Goal: Use online tool/utility

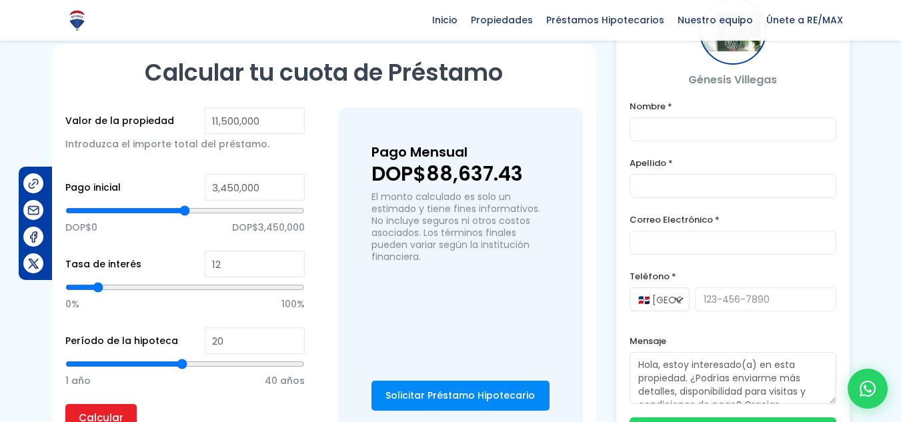
scroll to position [867, 0]
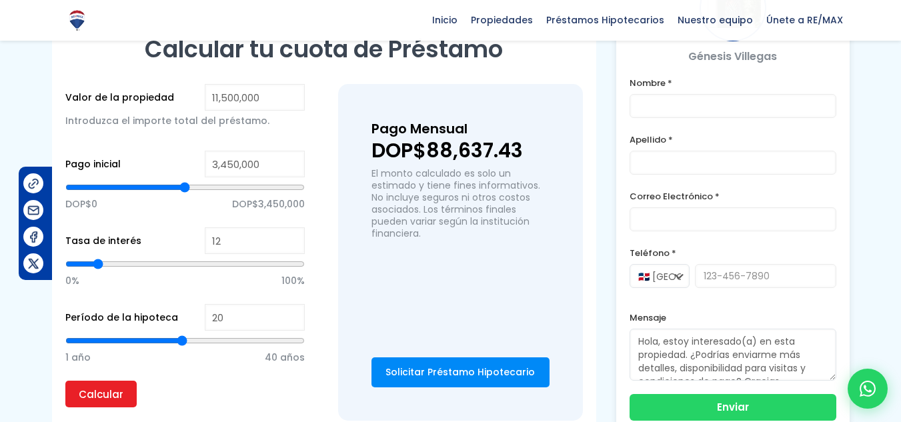
type input "5,611,033"
type input "5611033"
type input "5,644,531"
type input "5644531"
type input "5,678,030"
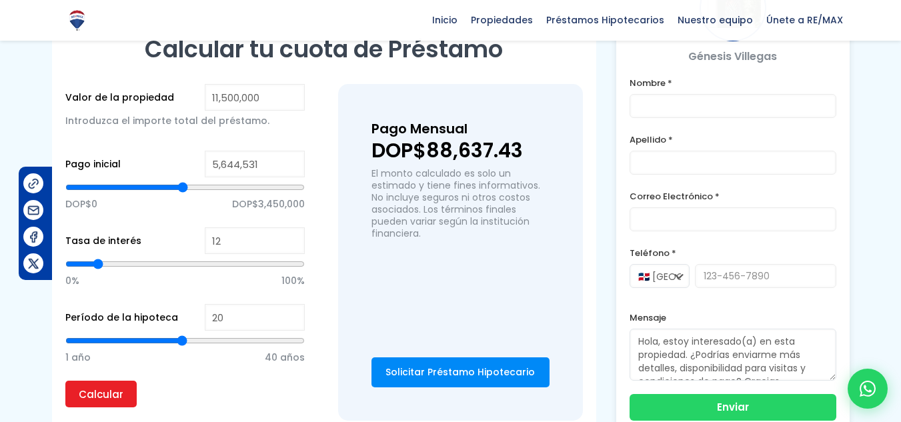
type input "5678030"
type input "5,711,529"
type input "5711529"
type input "5,745,028"
type input "5745028"
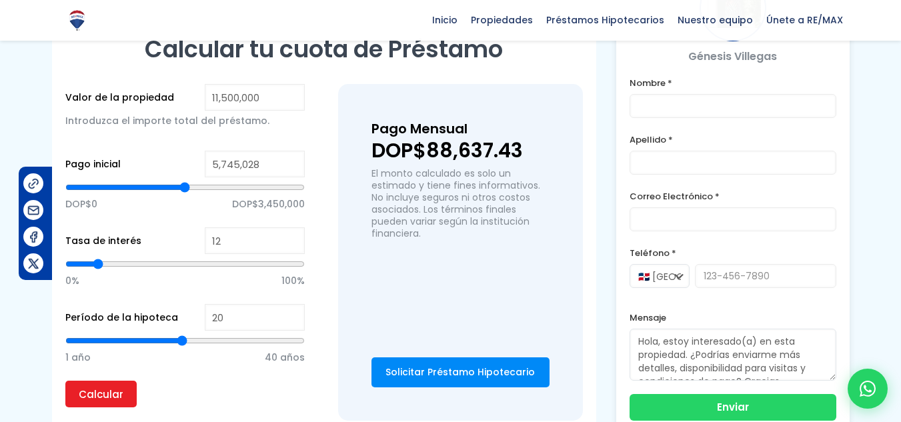
type input "5,812,025"
type input "5812025"
type input "5,845,524"
type input "5845524"
type input "6,080,015"
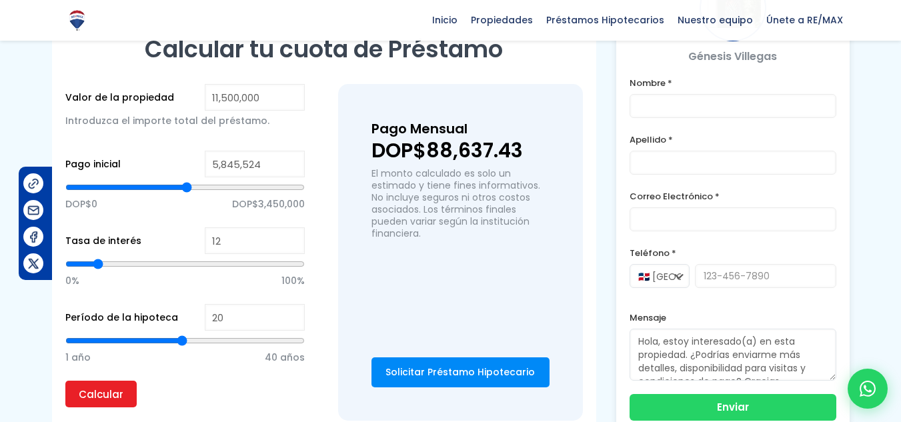
type input "6080015"
type input "6,147,012"
type input "6147012"
type input "6,214,009"
type input "6214009"
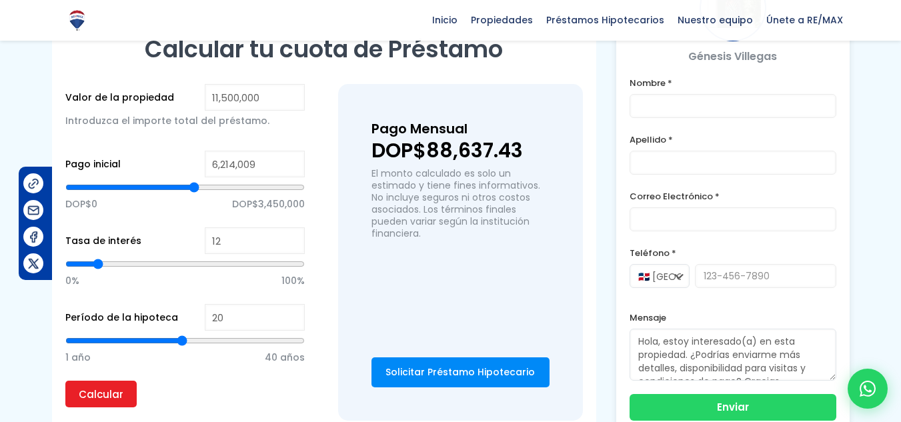
type input "6,247,508"
type input "6247508"
type input "6,281,007"
type input "6281007"
type input "6,314,505"
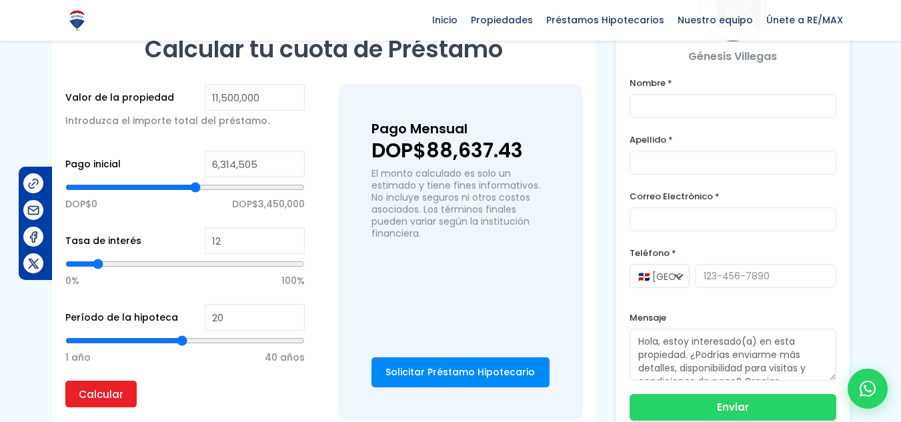
type input "6314505"
type input "6,348,004"
type input "6348004"
type input "6,381,503"
type input "6381503"
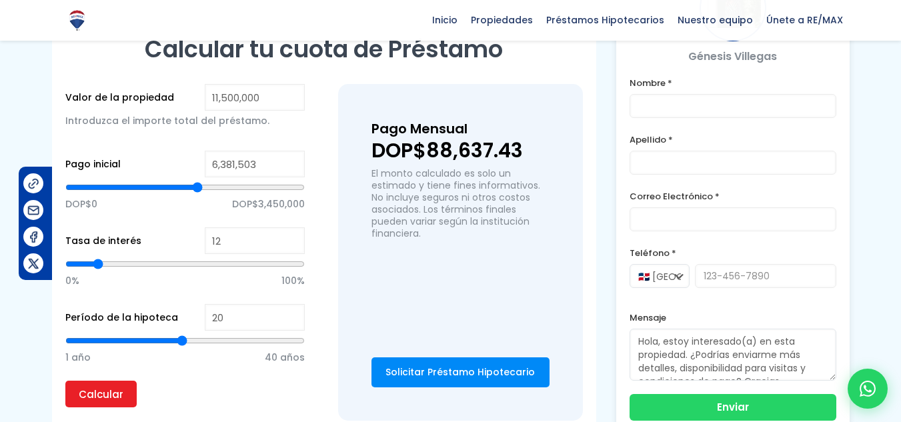
type input "6,415,002"
type input "6415002"
type input "6,448,500"
type input "6448500"
type input "6,481,999"
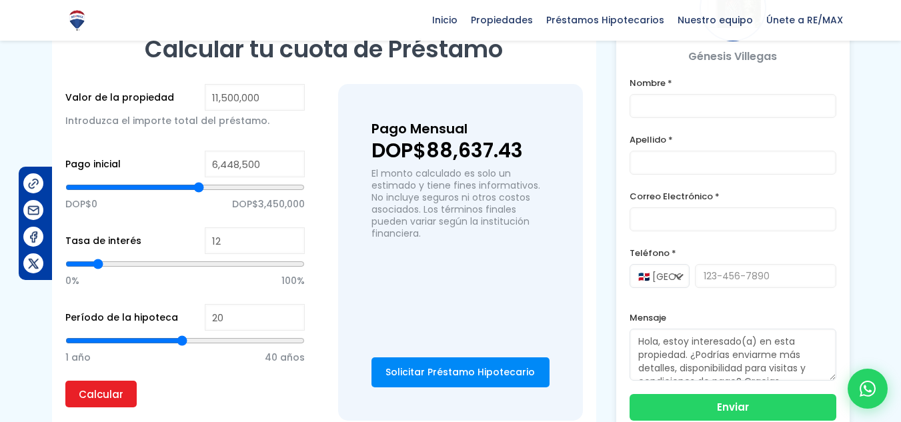
type input "6481999"
type input "6,515,498"
type input "6515498"
type input "6,548,996"
type input "6548996"
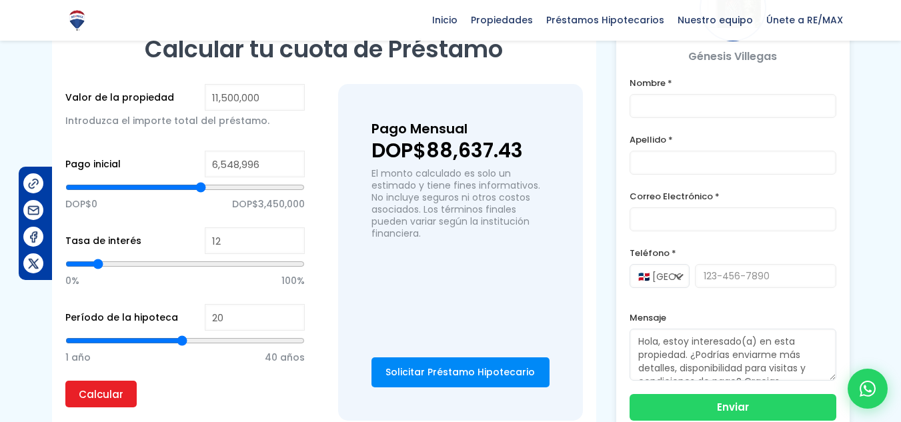
type input "6,582,495"
drag, startPoint x: 181, startPoint y: 154, endPoint x: 201, endPoint y: 154, distance: 20.0
type input "6582495"
click at [201, 181] on input "range" at bounding box center [184, 187] width 239 height 13
click at [115, 381] on input "Calcular" at bounding box center [100, 394] width 71 height 27
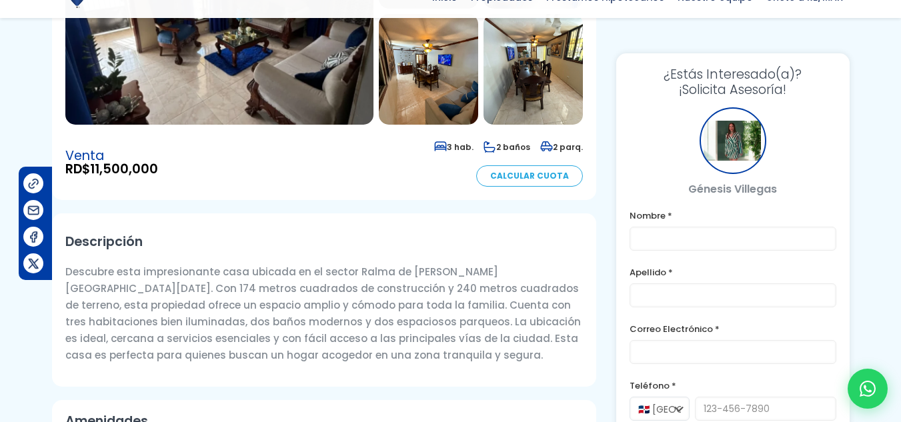
scroll to position [267, 0]
